Goal: Information Seeking & Learning: Get advice/opinions

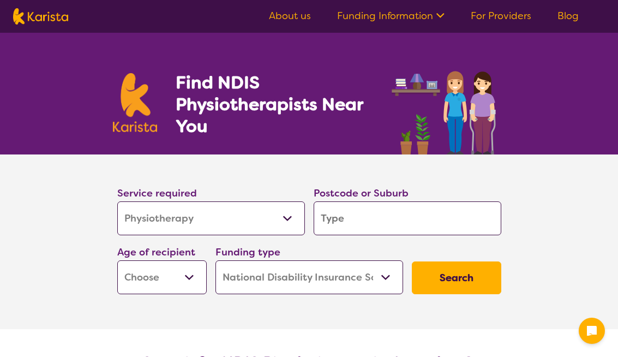
select select "Physiotherapy"
select select "NDIS"
select select "Physiotherapy"
select select "NDIS"
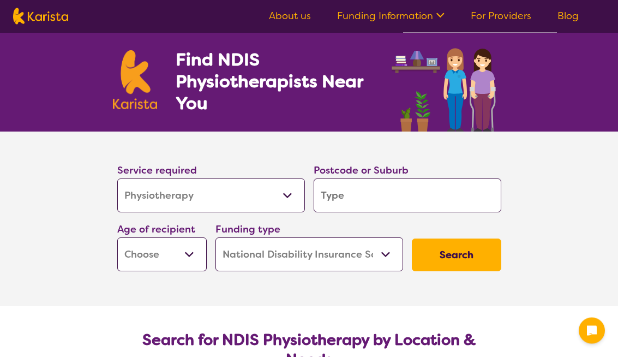
scroll to position [23, 0]
click at [351, 194] on input "search" at bounding box center [408, 195] width 188 height 34
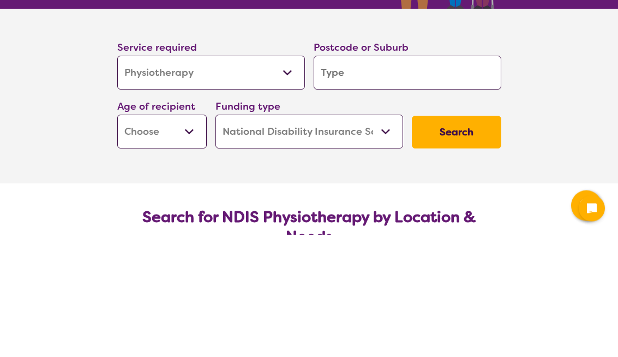
type input "3"
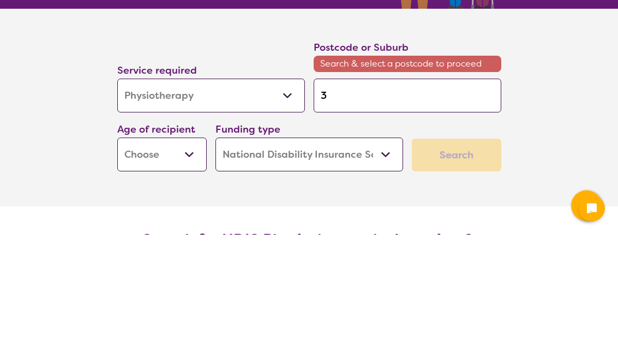
type input "31"
type input "319"
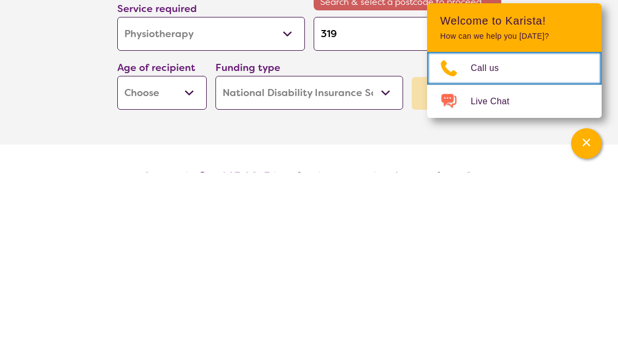
scroll to position [207, 0]
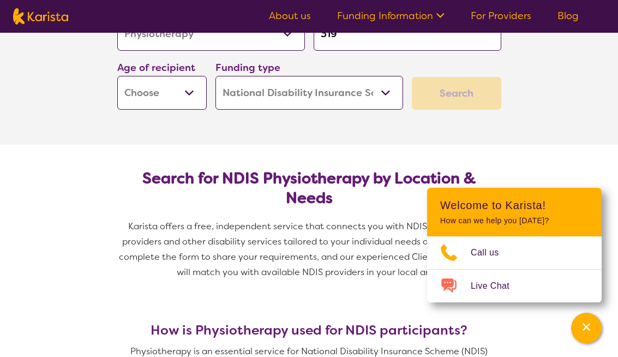
click at [187, 95] on select "Early Childhood - 0 to 9 Child - 10 to 11 Adolescent - 12 to 17 Adult - 18 to 6…" at bounding box center [161, 93] width 89 height 34
select select "AD"
click at [382, 99] on select "Home Care Package (HCP) National Disability Insurance Scheme (NDIS) I don't know" at bounding box center [310, 93] width 188 height 34
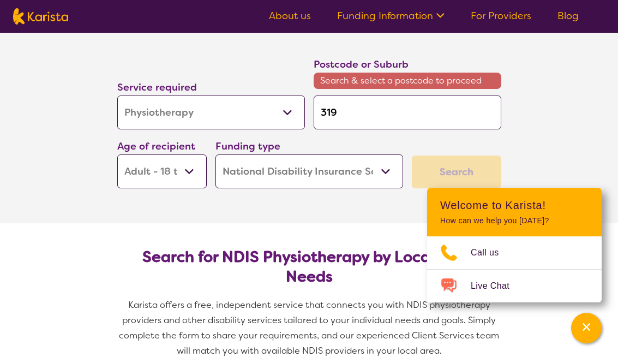
scroll to position [131, 0]
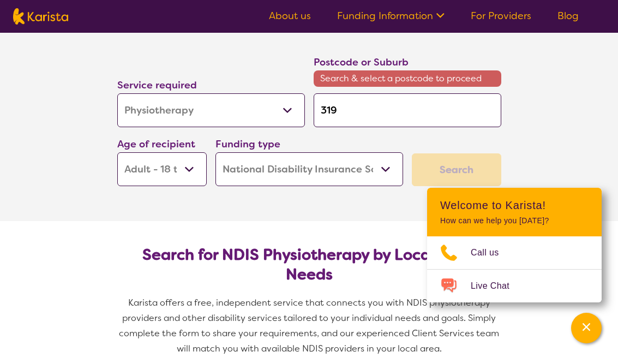
click at [346, 101] on input "319" at bounding box center [408, 110] width 188 height 34
type input "3198"
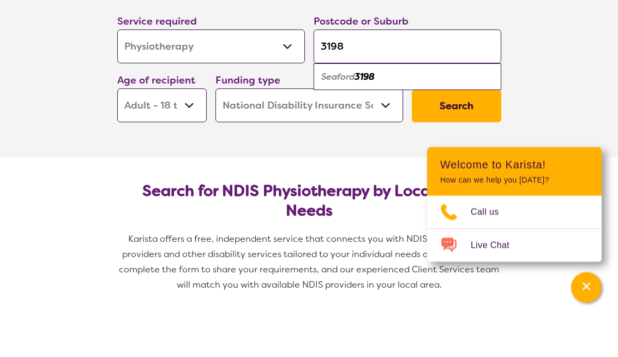
type input "3198"
click at [367, 112] on em "3198" at bounding box center [365, 117] width 20 height 11
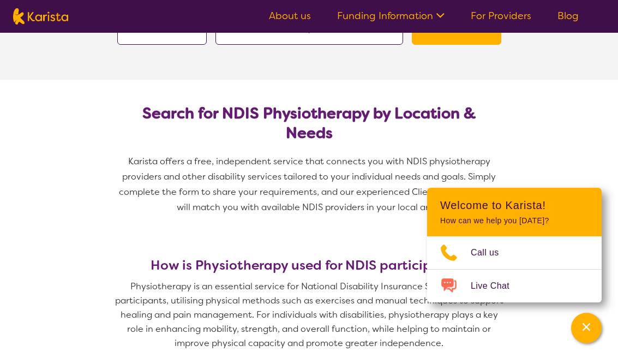
scroll to position [250, 0]
click at [335, 116] on h2 "Search for NDIS Physiotherapy by Location & Needs" at bounding box center [309, 122] width 367 height 39
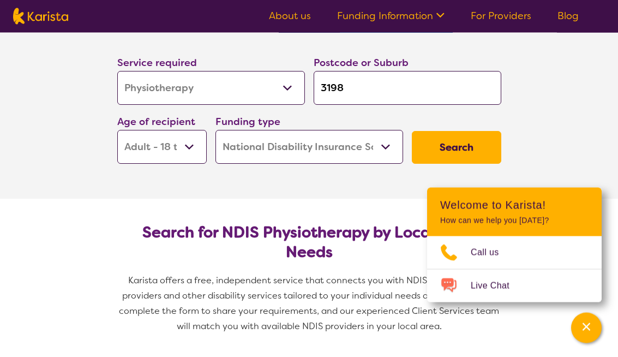
scroll to position [129, 0]
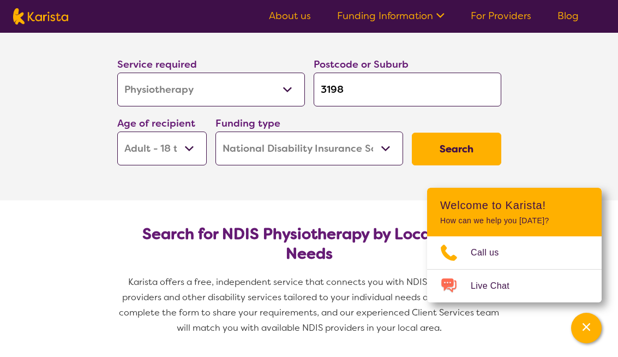
click at [467, 149] on button "Search" at bounding box center [456, 149] width 89 height 33
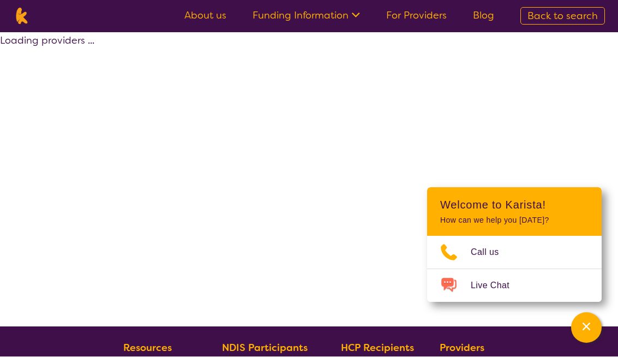
scroll to position [1, 0]
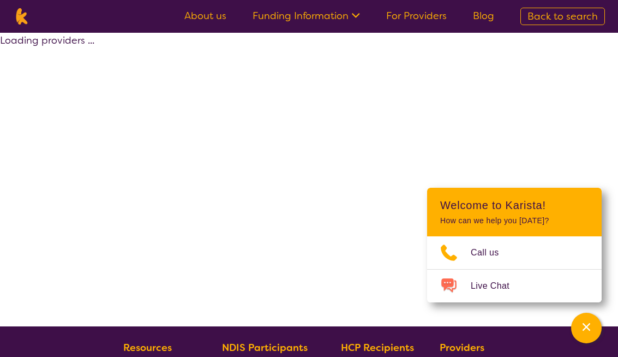
select select "by_score"
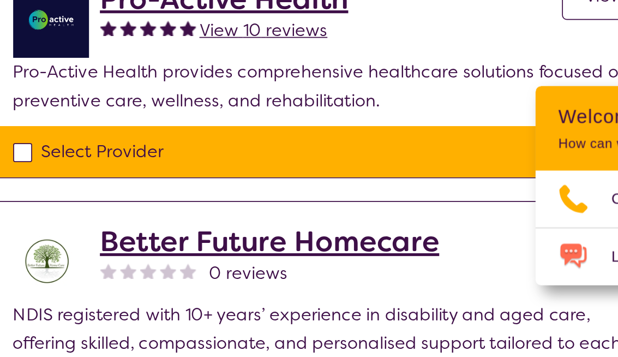
scroll to position [303, 0]
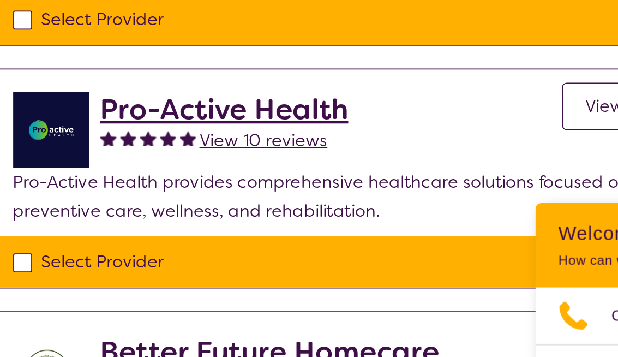
click at [456, 125] on span "View" at bounding box center [467, 131] width 22 height 13
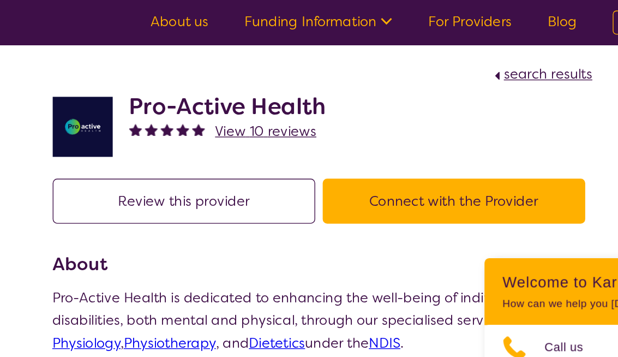
click at [448, 7] on nav "About us Funding Information NDIS - National Disability Insurance Scheme HCP - …" at bounding box center [309, 16] width 618 height 33
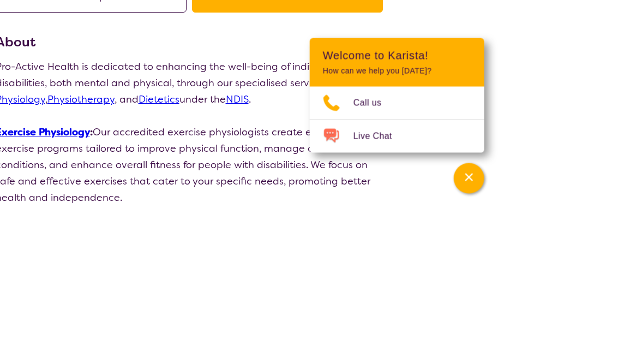
scroll to position [236, 0]
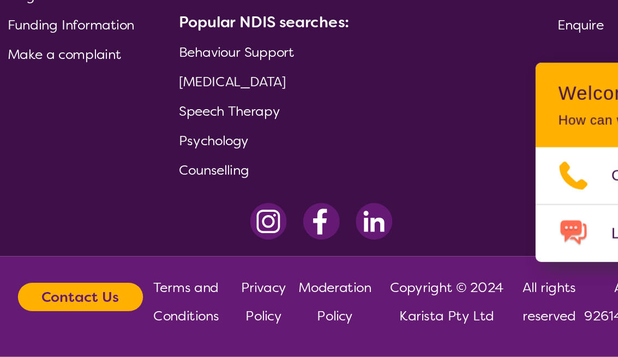
select select "by_score"
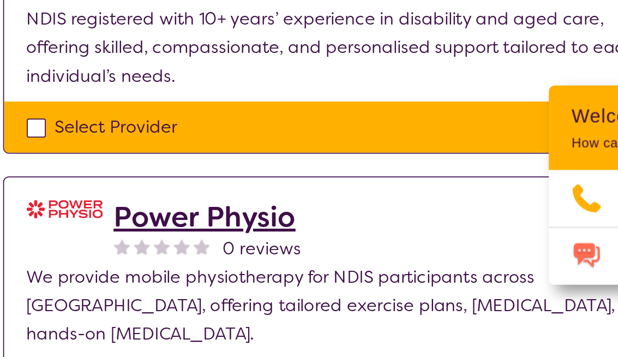
scroll to position [471, 0]
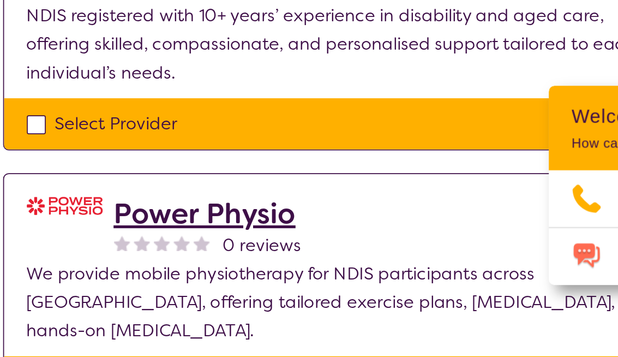
click at [177, 252] on h2 "Power Physio" at bounding box center [231, 262] width 108 height 20
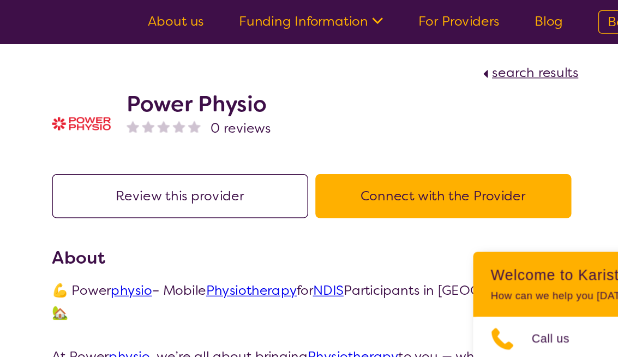
select select "by_score"
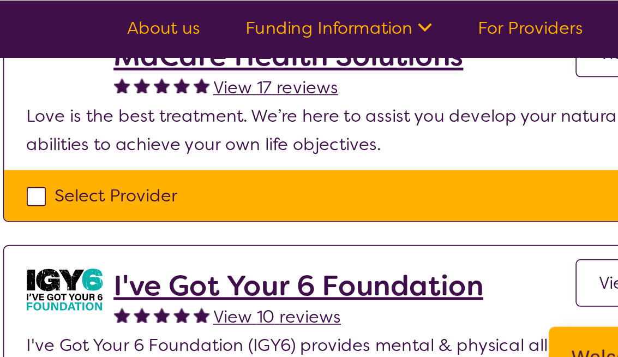
scroll to position [111, 0]
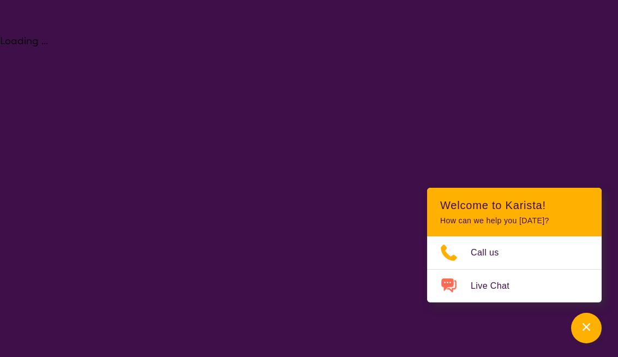
select select "Physiotherapy"
select select "AD"
select select "NDIS"
select select "Physiotherapy"
select select "AD"
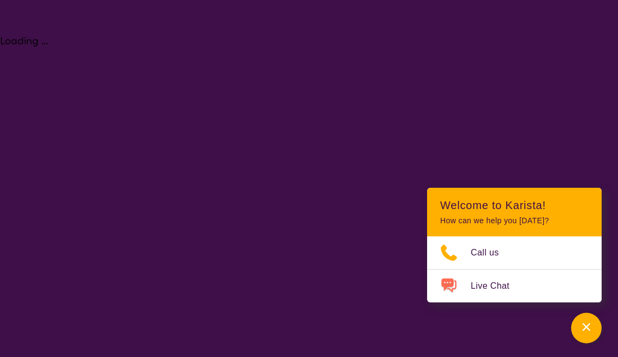
select select "NDIS"
